Goal: Task Accomplishment & Management: Use online tool/utility

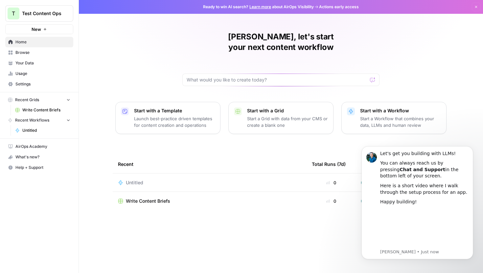
click at [30, 67] on link "Your Data" at bounding box center [39, 63] width 68 height 11
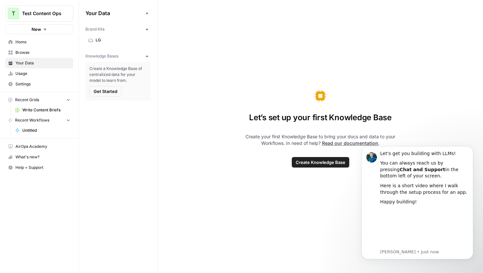
click at [100, 36] on link "LG" at bounding box center [117, 40] width 65 height 11
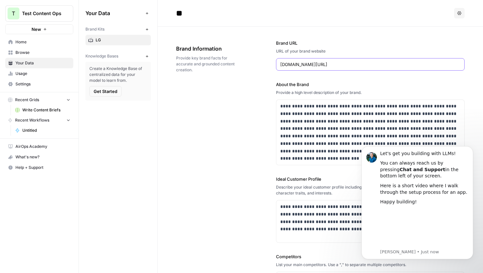
click at [296, 65] on input "[DOMAIN_NAME][URL]" at bounding box center [370, 64] width 180 height 7
type input "[DOMAIN_NAME][URL]"
click at [457, 67] on button "Regenerate" at bounding box center [458, 64] width 9 height 9
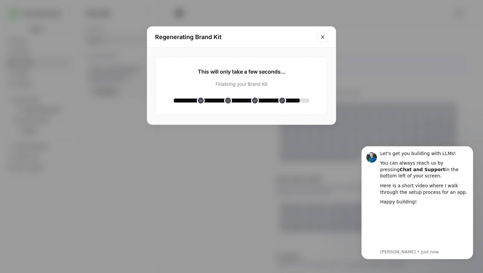
click at [361, 122] on div "Regenerating Brand Kit This will only take a few seconds... Analyzing your webs…" at bounding box center [241, 136] width 483 height 273
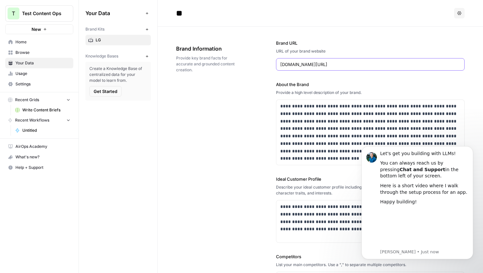
click at [21, 75] on span "Usage" at bounding box center [42, 74] width 55 height 6
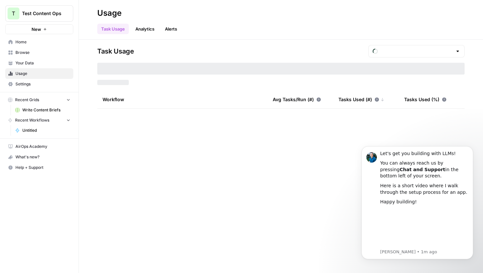
type input "August Included Tasks"
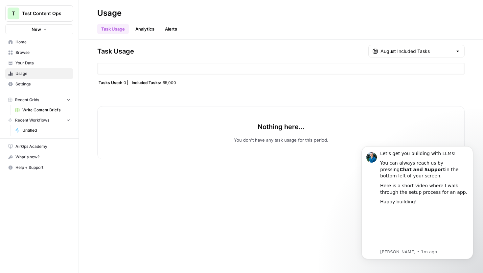
click at [20, 44] on span "Home" at bounding box center [42, 42] width 55 height 6
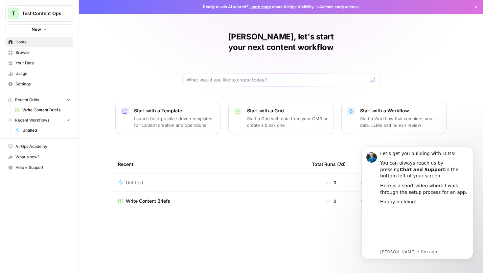
click at [28, 81] on span "Settings" at bounding box center [42, 84] width 55 height 6
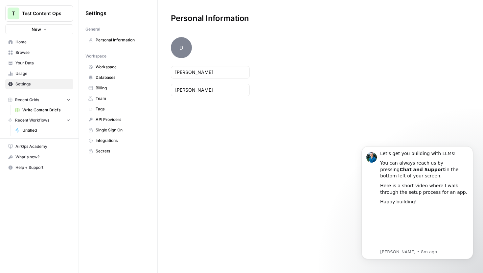
click at [123, 90] on span "Billing" at bounding box center [122, 88] width 52 height 6
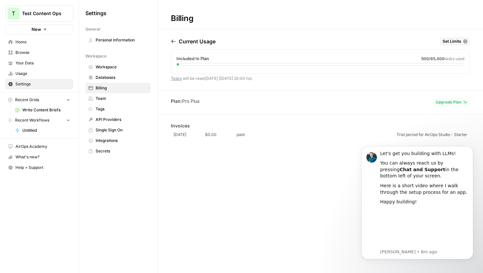
click at [121, 97] on span "Team" at bounding box center [122, 99] width 52 height 6
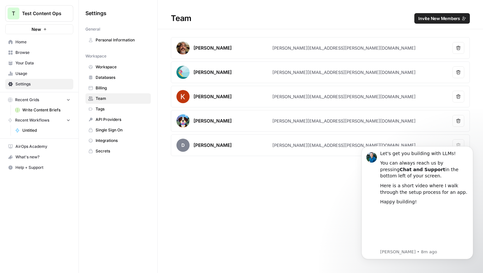
click at [120, 107] on span "Tags" at bounding box center [122, 109] width 52 height 6
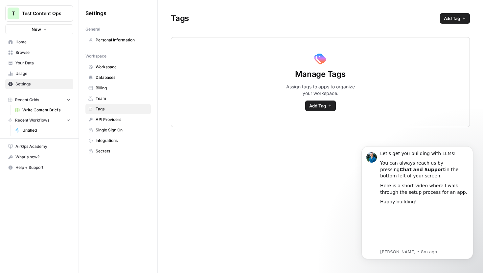
click at [127, 119] on span "API Providers" at bounding box center [122, 120] width 52 height 6
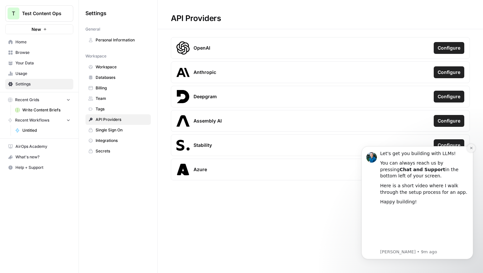
click at [468, 149] on button "Dismiss notification" at bounding box center [471, 148] width 9 height 9
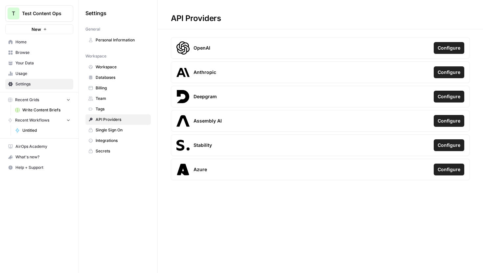
click at [107, 138] on span "Integrations" at bounding box center [122, 141] width 52 height 6
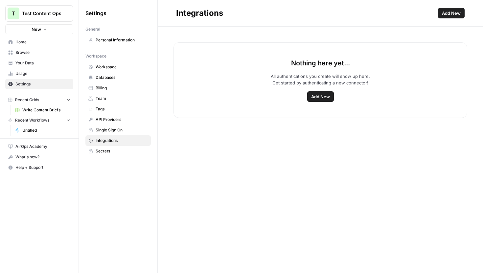
click at [446, 14] on span "Add New" at bounding box center [451, 13] width 19 height 7
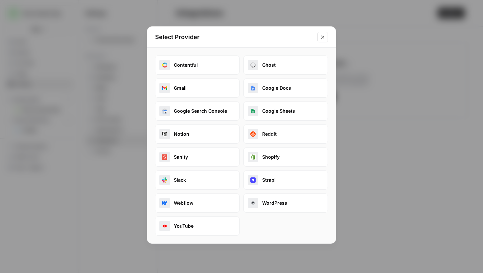
click at [322, 36] on icon "Close modal" at bounding box center [322, 36] width 5 height 5
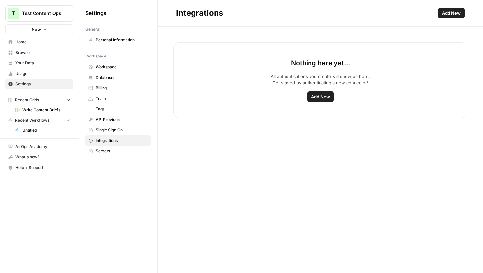
click at [38, 44] on span "Home" at bounding box center [42, 42] width 55 height 6
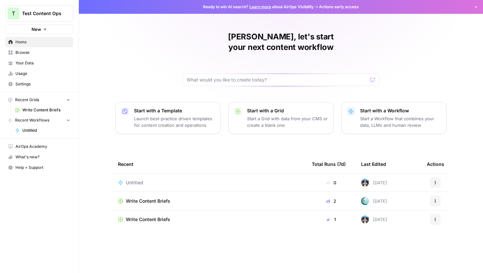
click at [42, 53] on span "Browse" at bounding box center [42, 53] width 55 height 6
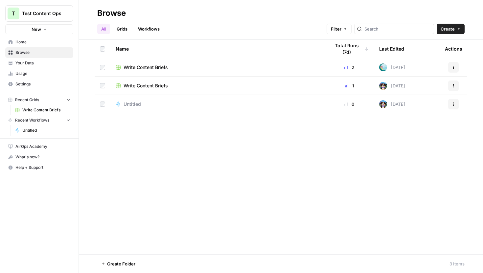
click at [48, 32] on button "New" at bounding box center [39, 29] width 68 height 10
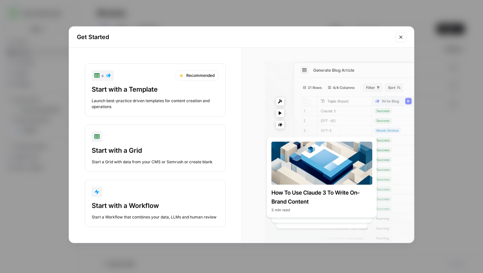
click at [401, 38] on icon "Close modal" at bounding box center [400, 36] width 5 height 5
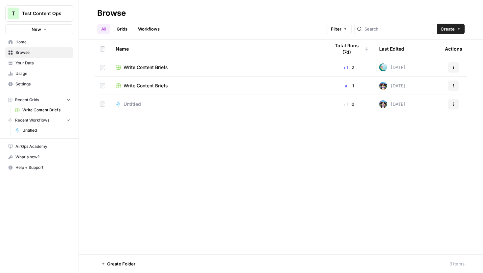
click at [143, 165] on div "Name Total Runs (7d) Last Edited Actions Write Content Briefs 2 [DATE] Actions …" at bounding box center [281, 147] width 404 height 214
click at [38, 19] on button "T Test Content Ops" at bounding box center [39, 13] width 68 height 16
click at [125, 181] on div "Name Total Runs (7d) Last Edited Actions Write Content Briefs 2 [DATE] Actions …" at bounding box center [281, 147] width 404 height 214
click at [302, 200] on div "Name Total Runs (7d) Last Edited Actions Write Content Briefs 2 [DATE] Actions …" at bounding box center [281, 147] width 404 height 214
